Goal: Navigation & Orientation: Find specific page/section

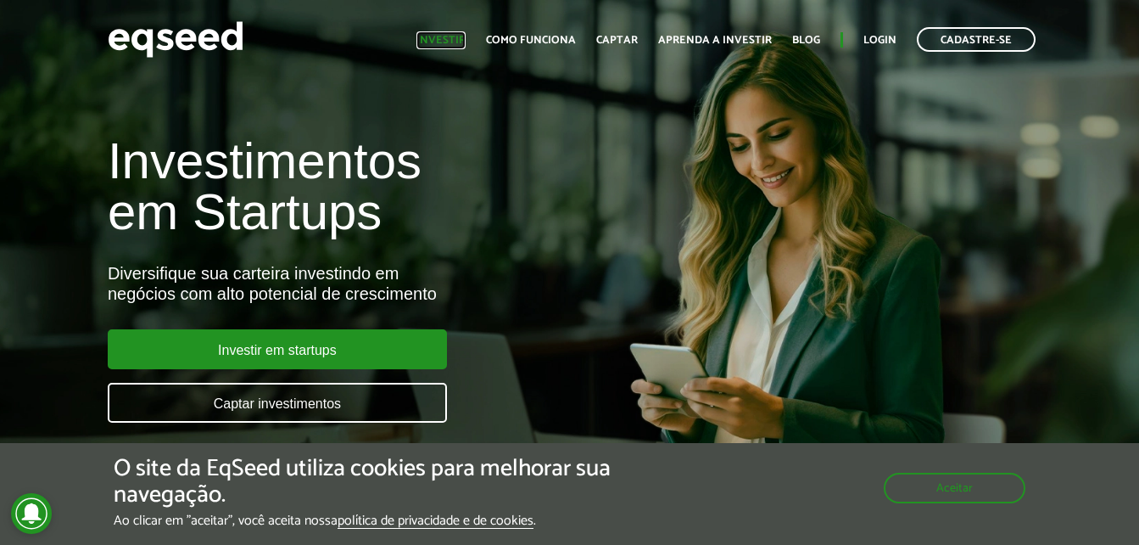
click at [466, 36] on link "Investir" at bounding box center [441, 40] width 49 height 11
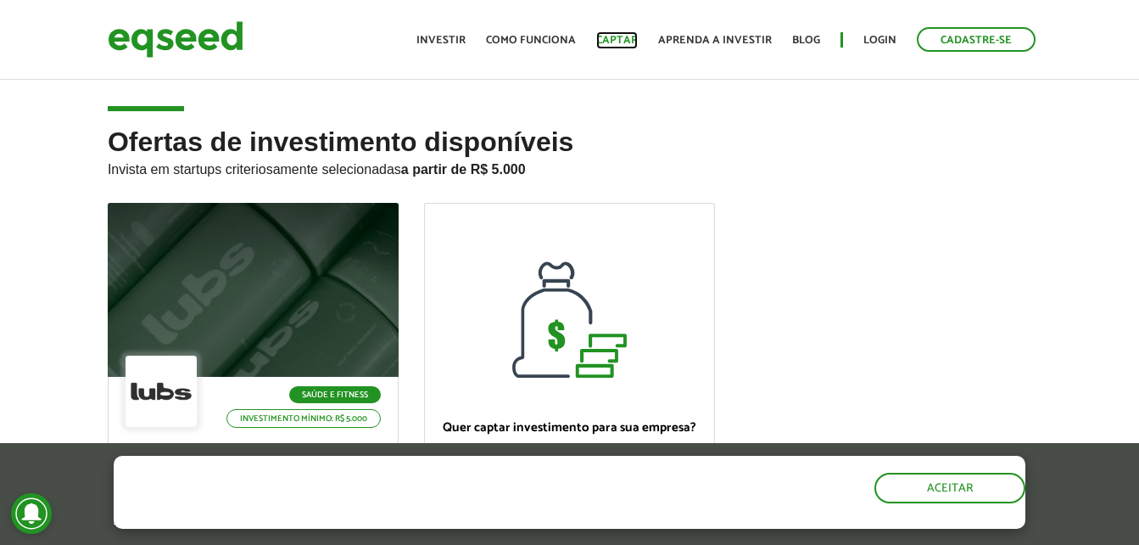
click at [624, 36] on link "Captar" at bounding box center [617, 40] width 42 height 11
